Goal: Information Seeking & Learning: Learn about a topic

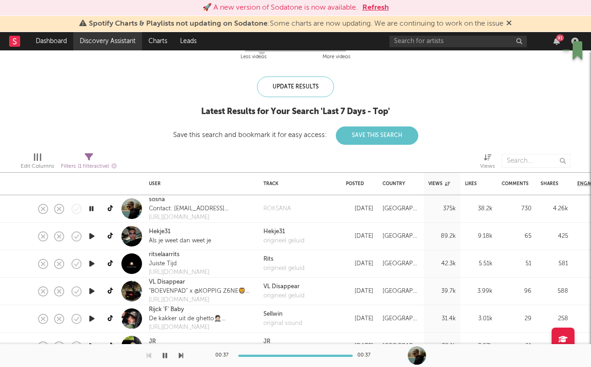
click at [110, 41] on link "Discovery Assistant" at bounding box center [107, 41] width 69 height 18
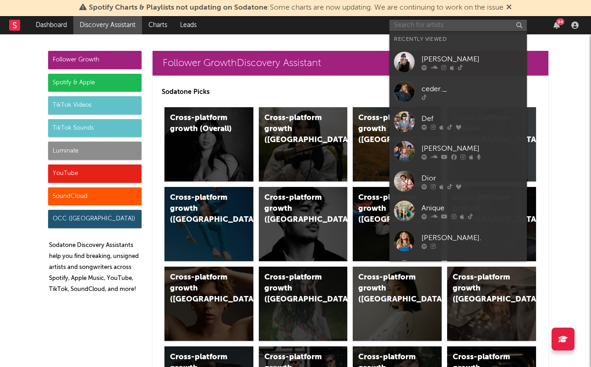
click at [426, 24] on input "text" at bounding box center [457, 25] width 137 height 11
type input "o"
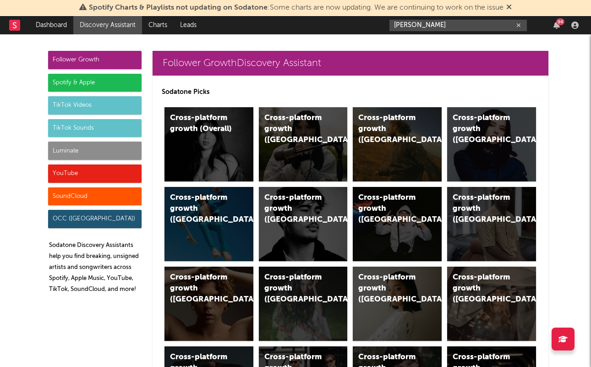
type input "[PERSON_NAME]"
click at [75, 111] on div "TikTok Videos" at bounding box center [94, 105] width 93 height 18
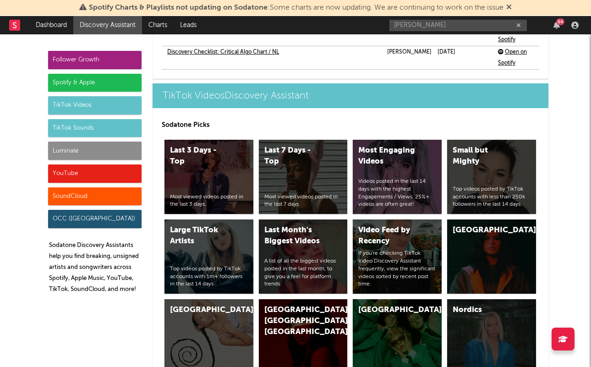
scroll to position [2188, 0]
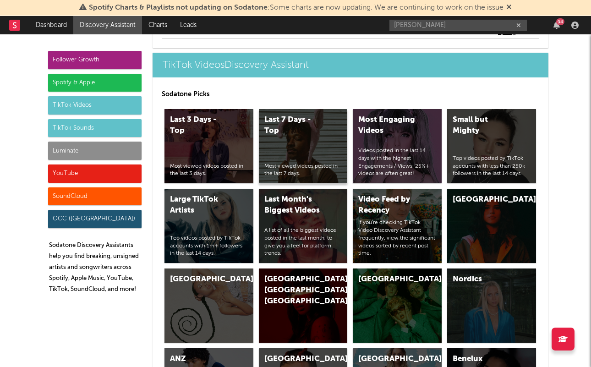
click at [275, 147] on div "Last 7 Days - Top Most viewed videos posted in the last 7 days." at bounding box center [303, 146] width 89 height 74
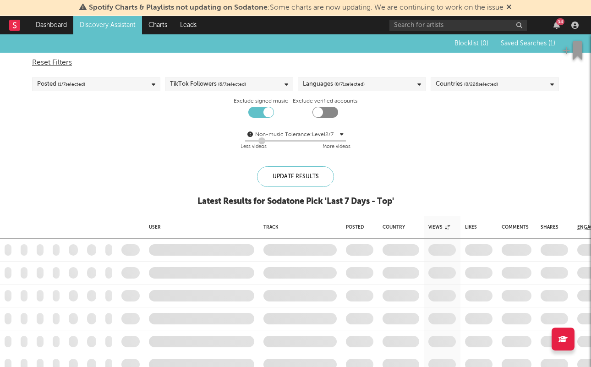
checkbox input "true"
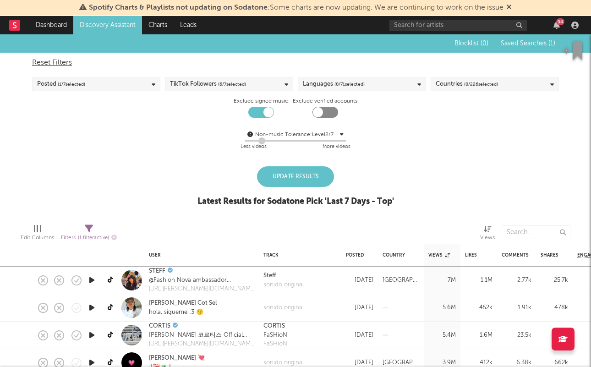
click at [290, 173] on div "Update Results" at bounding box center [295, 176] width 77 height 21
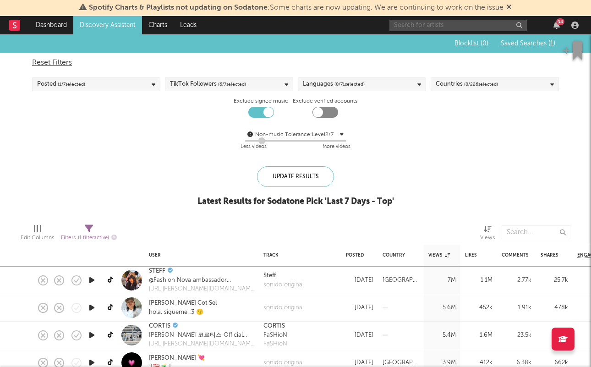
click at [476, 27] on input "text" at bounding box center [457, 25] width 137 height 11
type input "[PERSON_NAME]"
